Goal: Task Accomplishment & Management: Manage account settings

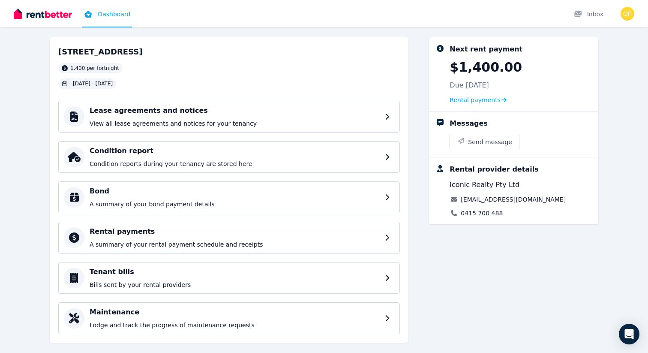
scroll to position [50, 0]
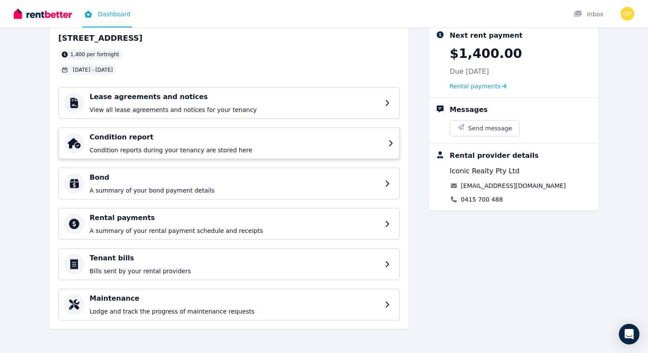
click at [208, 136] on h4 "Condition report" at bounding box center [236, 137] width 293 height 10
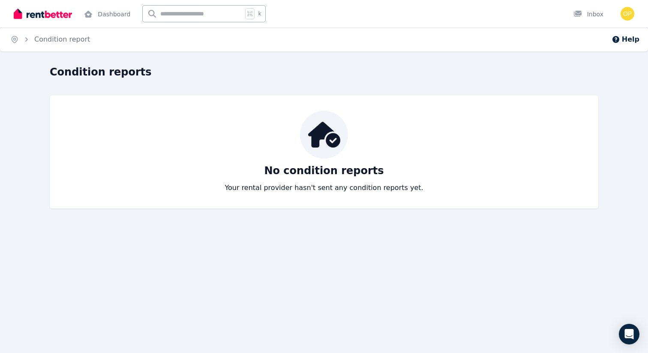
click at [56, 19] on img at bounding box center [43, 13] width 58 height 13
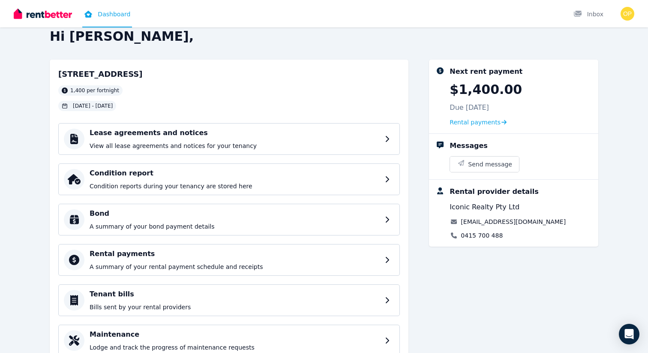
scroll to position [23, 0]
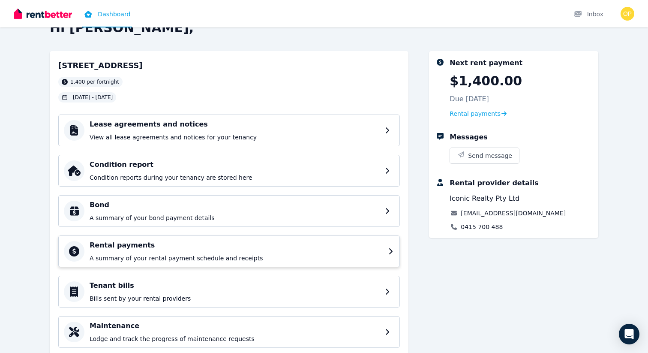
click at [214, 250] on h4 "Rental payments" at bounding box center [236, 245] width 293 height 10
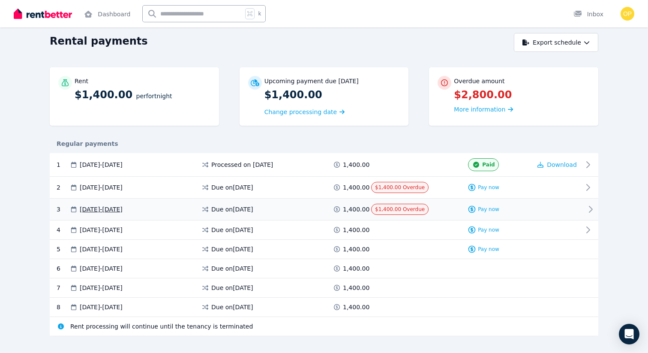
scroll to position [46, 0]
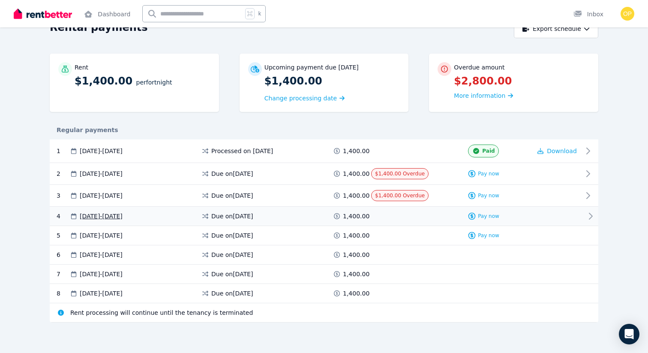
drag, startPoint x: 297, startPoint y: 185, endPoint x: 297, endPoint y: 208, distance: 23.1
click at [297, 207] on div "1 [DATE] - [DATE] Processed on [DATE] 1,400.00 Paid Download 2 [DATE] - [DATE] …" at bounding box center [324, 230] width 548 height 183
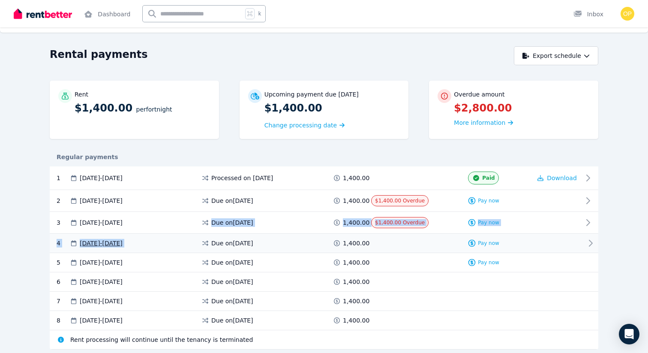
scroll to position [18, 0]
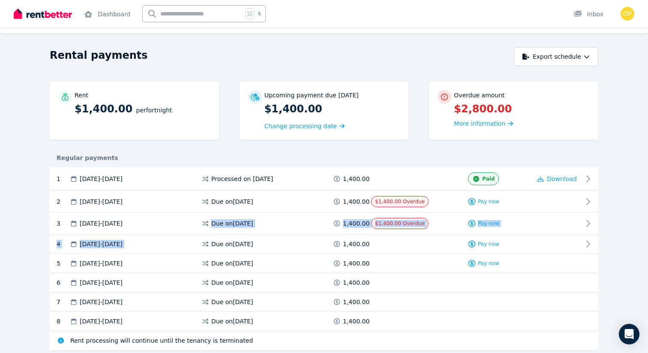
click at [436, 152] on div "Regular payments" at bounding box center [324, 157] width 548 height 19
click at [574, 54] on button "Export schedule" at bounding box center [556, 56] width 84 height 19
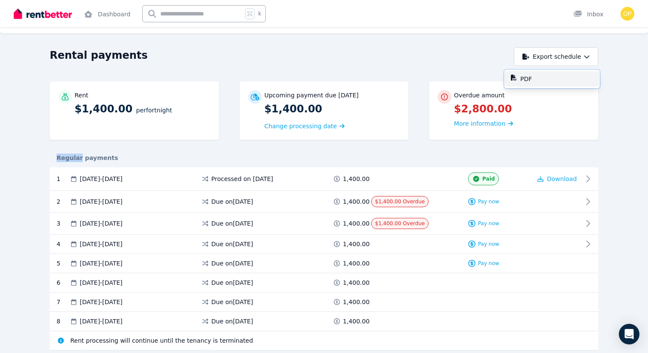
click at [534, 76] on p "PDF" at bounding box center [529, 79] width 18 height 9
click at [600, 44] on div "Home [STREET_ADDRESS] Rental payments Help Rental payments Export schedule Rent…" at bounding box center [324, 158] width 648 height 353
click at [586, 42] on div "Home [STREET_ADDRESS] Rental payments Help Rental payments Export schedule Rent…" at bounding box center [324, 158] width 648 height 353
click at [428, 71] on div "Rental payments Export schedule Rent $1,400.00 per Fortnight Upcoming payment d…" at bounding box center [324, 206] width 548 height 318
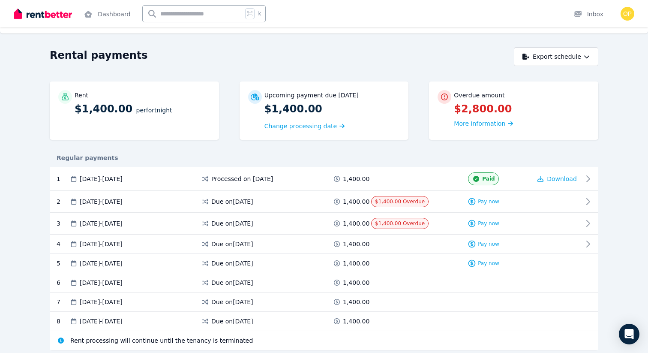
click at [364, 21] on div "Dashboard k Inbox" at bounding box center [309, 13] width 591 height 27
click at [406, 32] on div "Home [STREET_ADDRESS] Rental payments Help" at bounding box center [324, 21] width 648 height 24
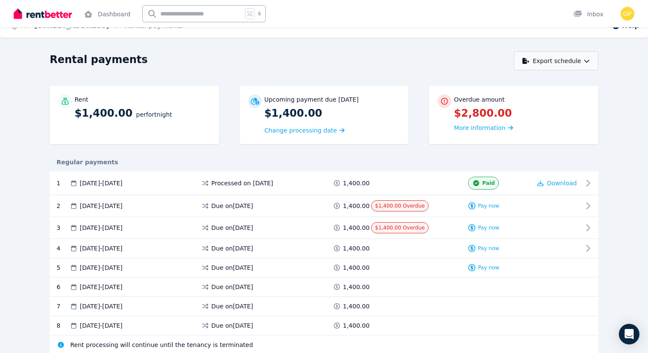
scroll to position [0, 0]
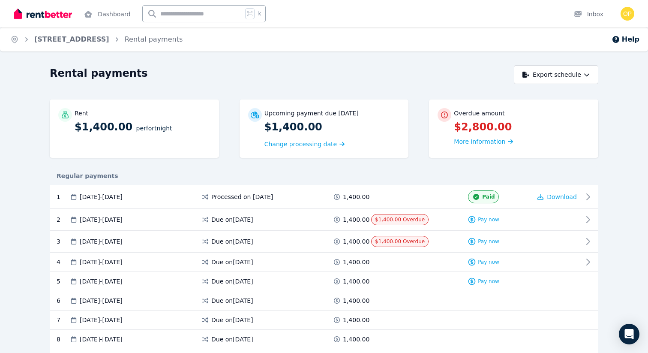
click at [350, 52] on div "Home [STREET_ADDRESS] Rental payments Help Rental payments Export schedule Rent…" at bounding box center [324, 176] width 648 height 353
click at [586, 38] on div "Home [STREET_ADDRESS] Rental payments Help" at bounding box center [324, 39] width 648 height 24
click at [584, 44] on div "Home [STREET_ADDRESS] Rental payments Help" at bounding box center [324, 39] width 648 height 24
click at [374, 34] on div "Home [STREET_ADDRESS] Rental payments Help" at bounding box center [324, 39] width 648 height 24
click at [480, 75] on div "Rental payments" at bounding box center [279, 74] width 459 height 16
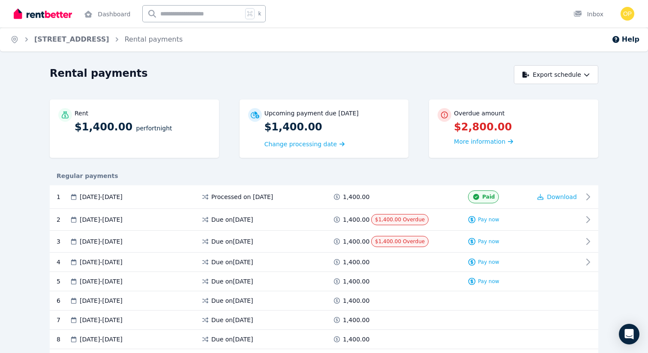
click at [380, 6] on div "Dashboard k Inbox" at bounding box center [309, 13] width 591 height 27
click at [396, 17] on div "Dashboard k Inbox" at bounding box center [309, 13] width 591 height 27
click at [577, 39] on div "Home [STREET_ADDRESS] Rental payments Help" at bounding box center [324, 39] width 648 height 24
